Goal: Find specific page/section: Find specific page/section

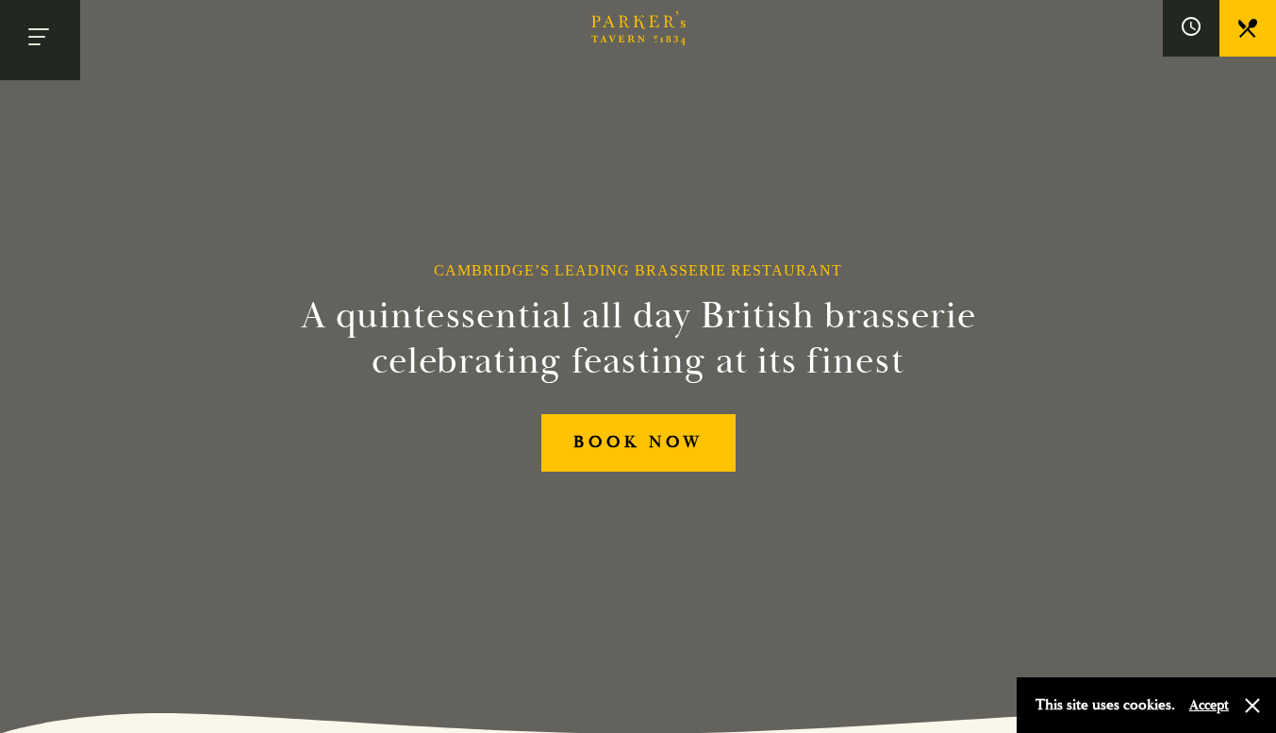
click at [37, 24] on button "Toggle navigation" at bounding box center [40, 40] width 80 height 80
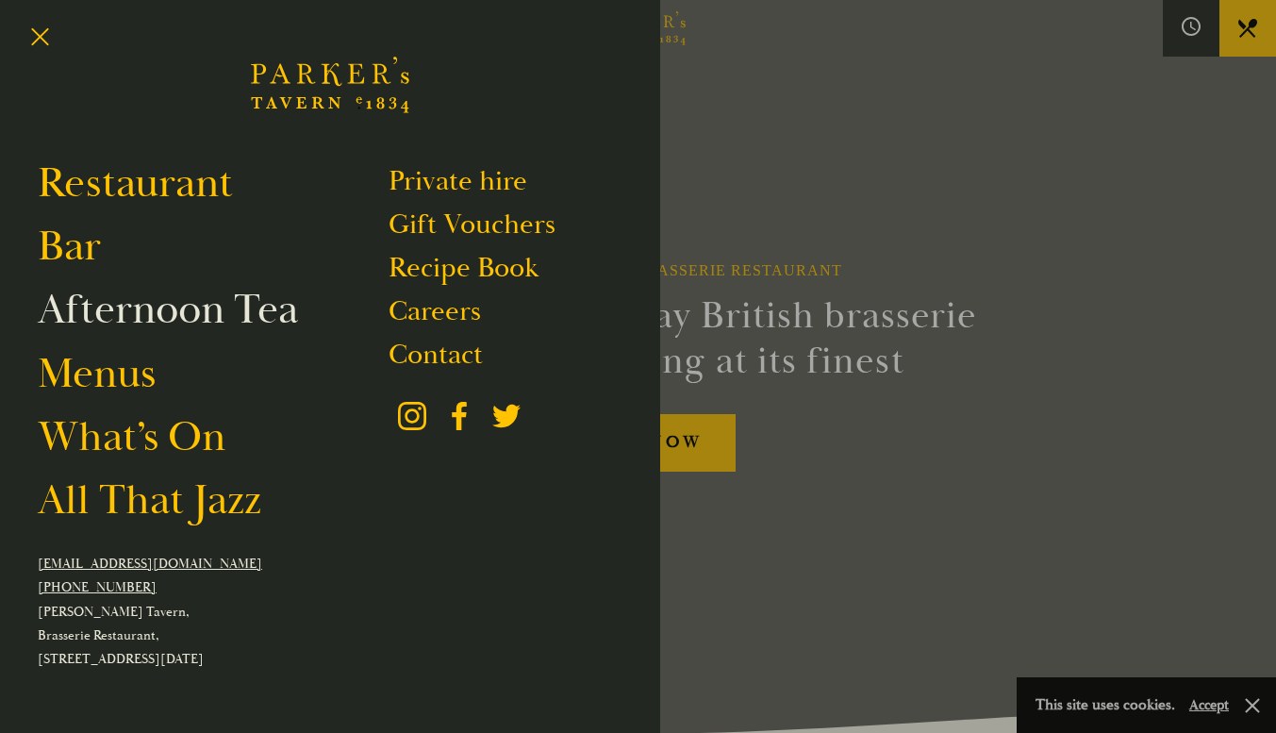
click at [141, 311] on link "Afternoon Tea" at bounding box center [168, 309] width 260 height 53
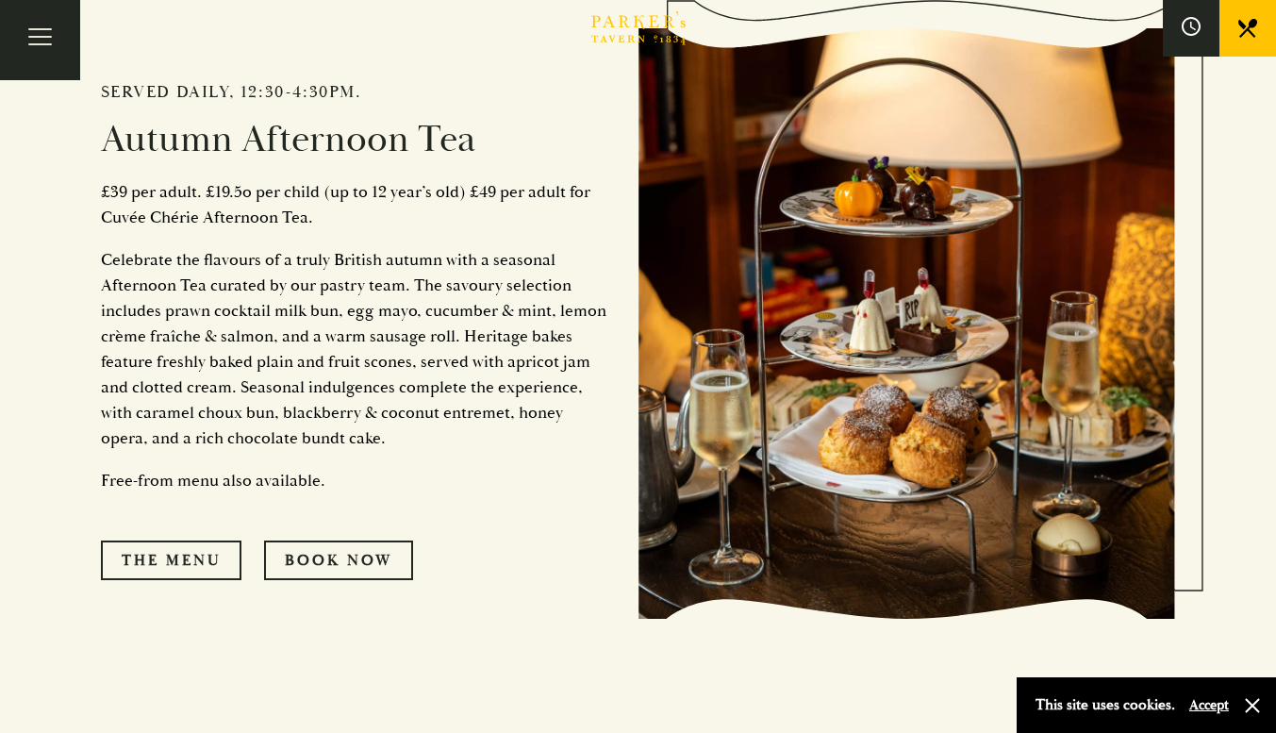
scroll to position [857, 0]
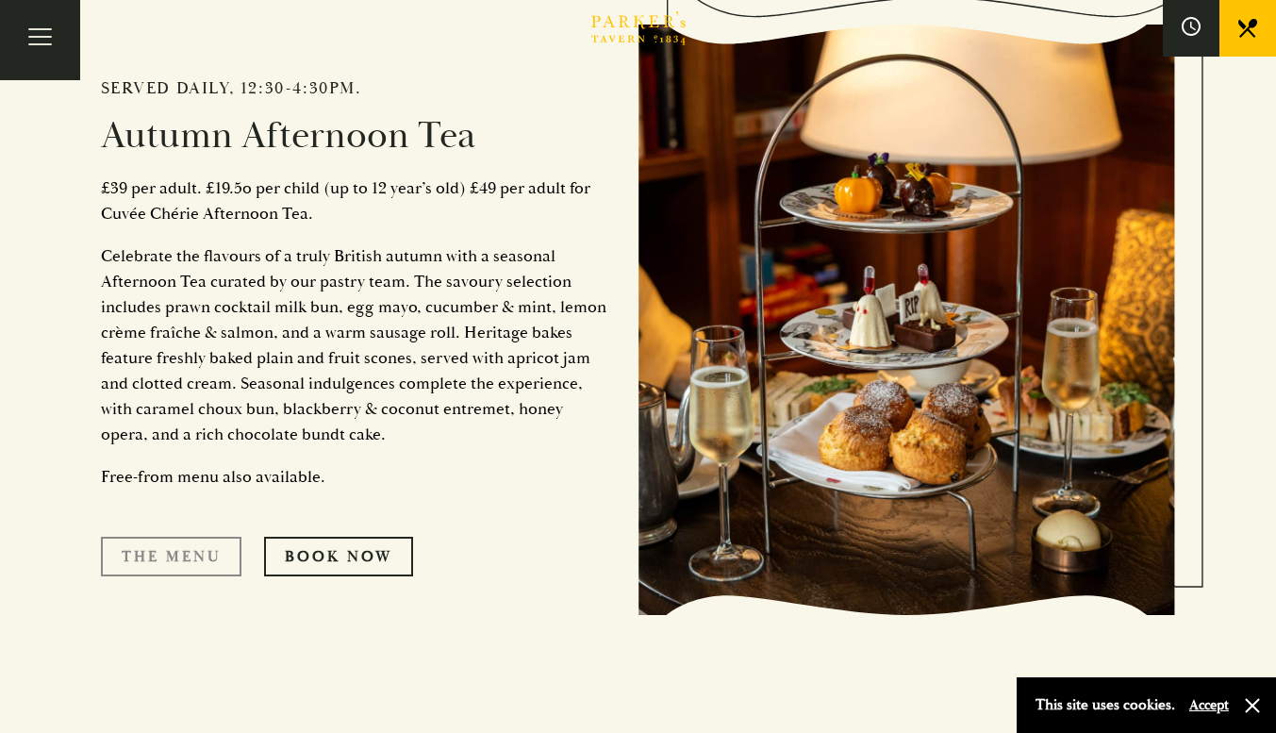
click at [176, 558] on link "The Menu" at bounding box center [171, 557] width 141 height 40
